Goal: Task Accomplishment & Management: Manage account settings

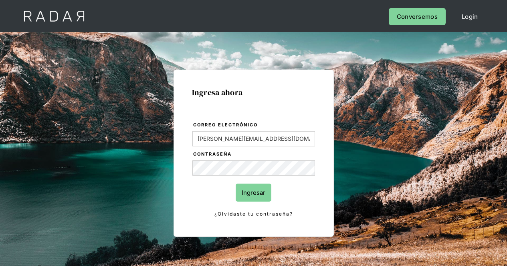
click at [268, 191] on input "Ingresar" at bounding box center [254, 193] width 36 height 18
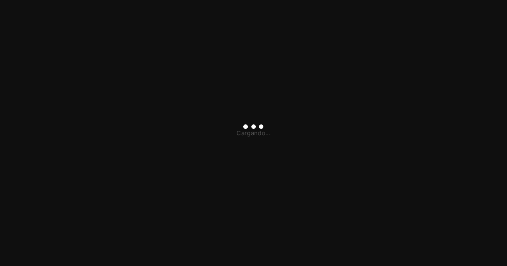
type input "[PERSON_NAME][EMAIL_ADDRESS][DOMAIN_NAME]"
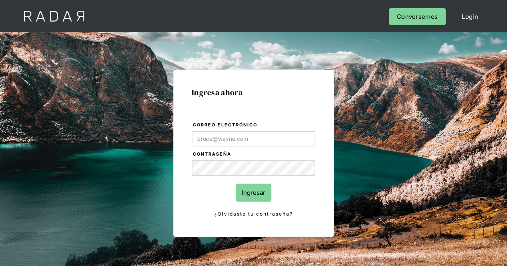
type input "Evans@prontopaga.com"
type input "[PERSON_NAME][EMAIL_ADDRESS][DOMAIN_NAME]"
